Goal: Transaction & Acquisition: Purchase product/service

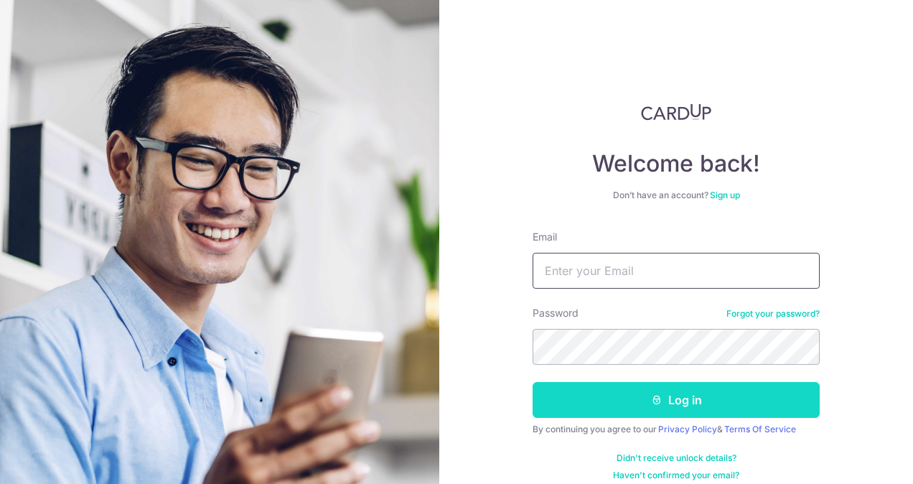
type input "[EMAIL_ADDRESS][DOMAIN_NAME]"
click at [654, 403] on icon "submit" at bounding box center [656, 399] width 11 height 11
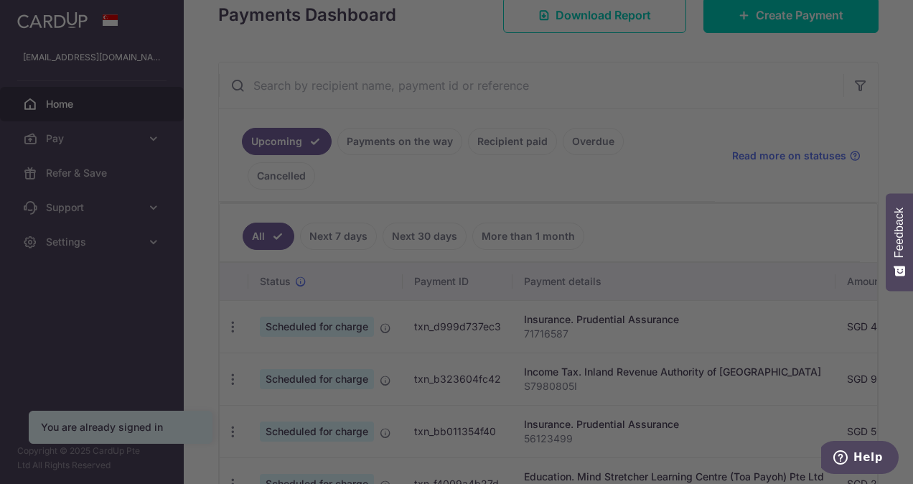
scroll to position [287, 0]
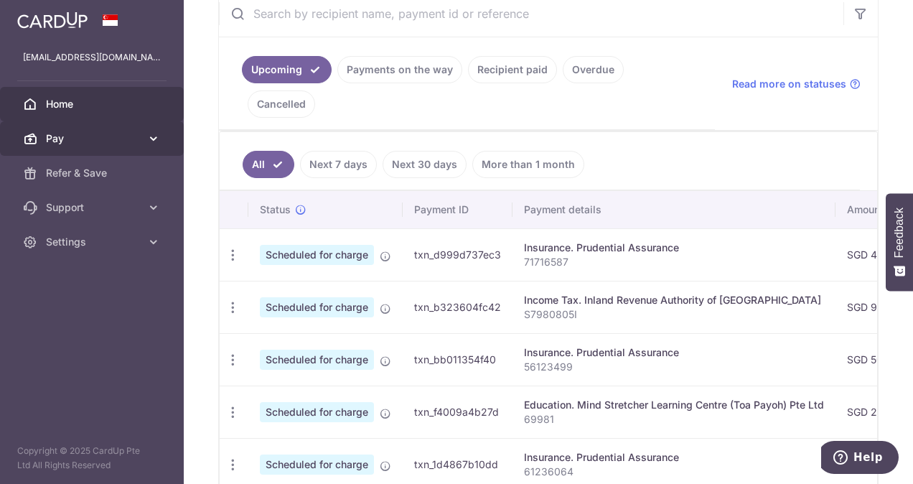
click at [85, 144] on span "Pay" at bounding box center [93, 138] width 95 height 14
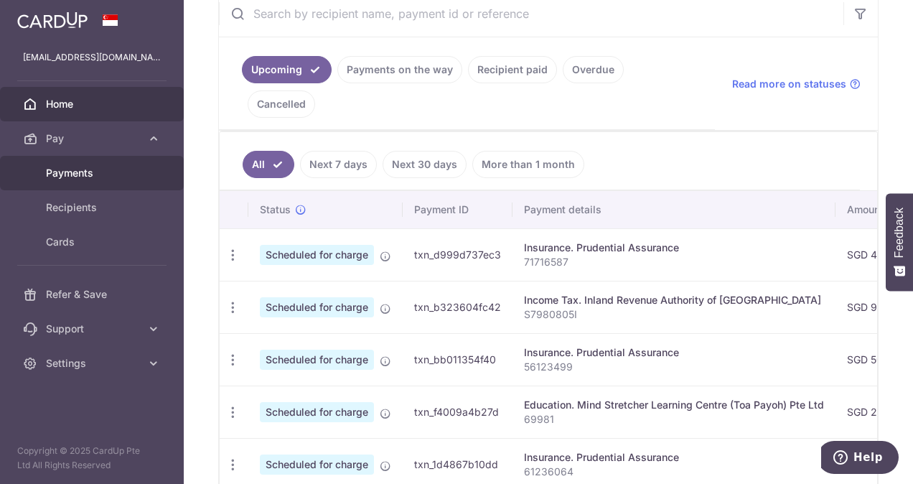
click at [85, 168] on span "Payments" at bounding box center [93, 173] width 95 height 14
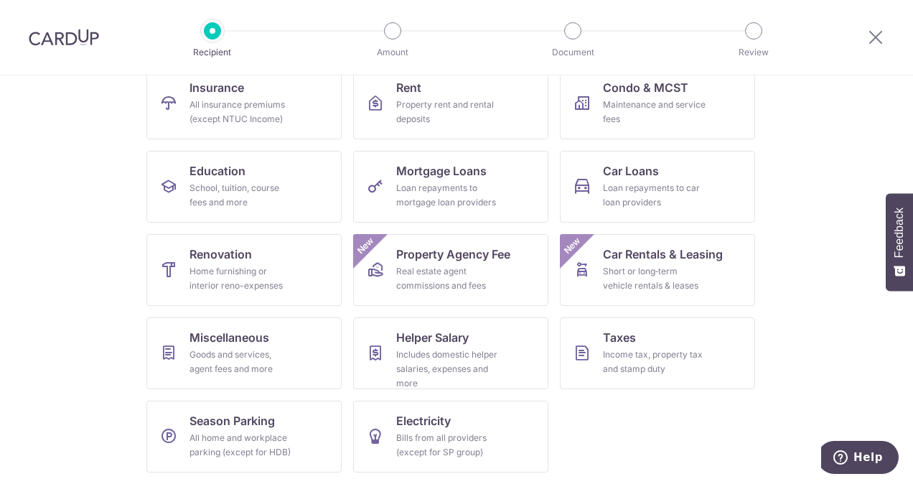
scroll to position [87, 0]
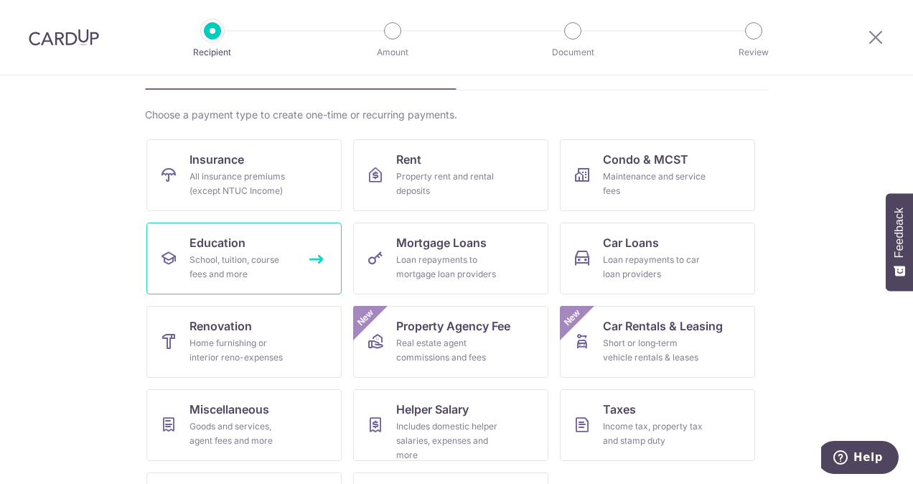
click at [316, 259] on link "Education School, tuition, course fees and more" at bounding box center [243, 258] width 195 height 72
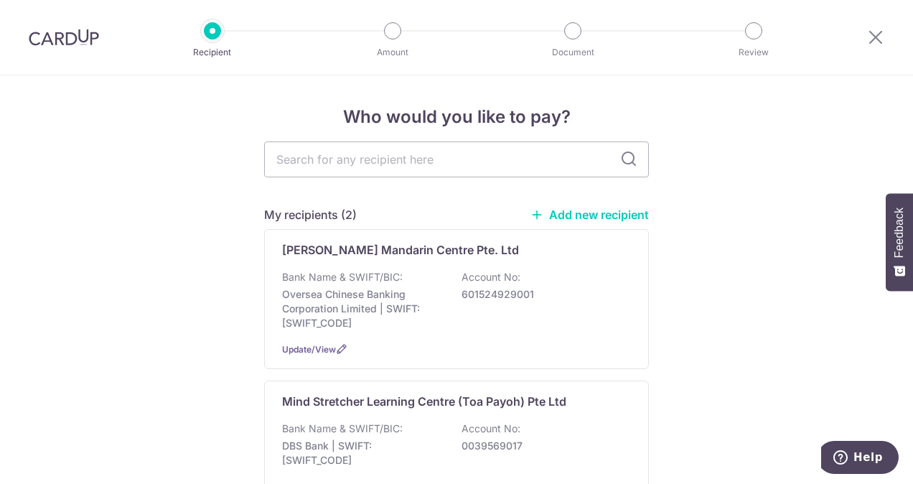
scroll to position [72, 0]
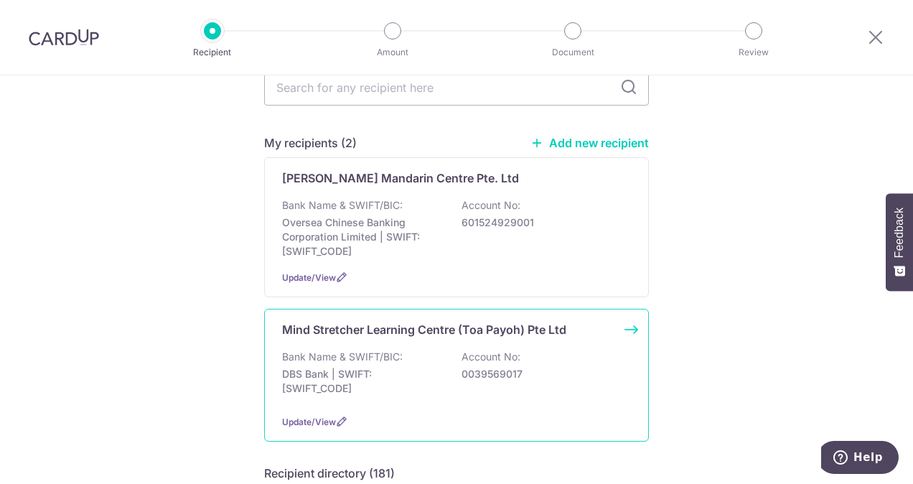
click at [625, 331] on div "Mind Stretcher Learning Centre (Toa Payoh) Pte Ltd Bank Name & SWIFT/BIC: DBS B…" at bounding box center [456, 375] width 385 height 133
